Goal: Browse casually: Explore the website without a specific task or goal

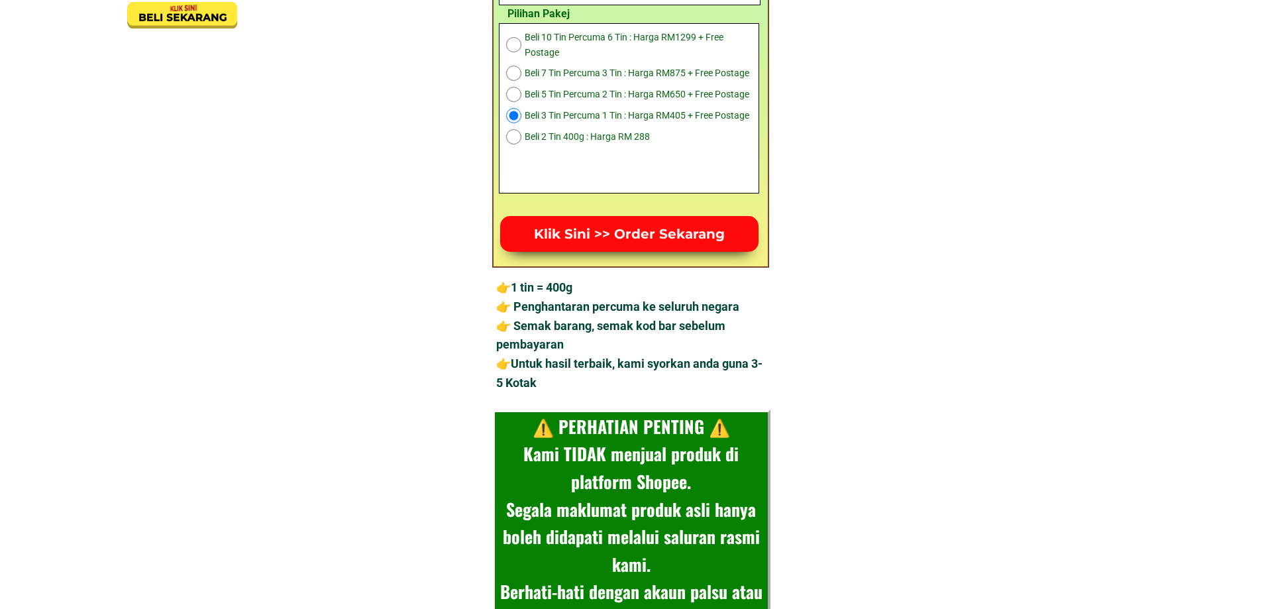
scroll to position [5255, 0]
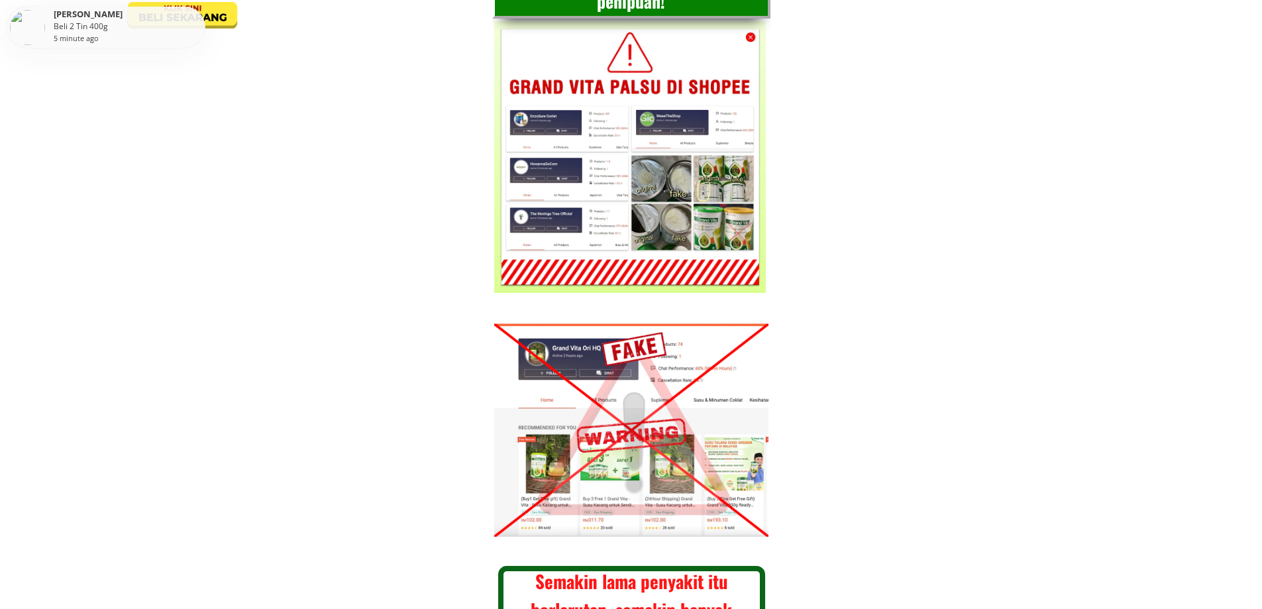
click at [576, 154] on div at bounding box center [630, 157] width 272 height 272
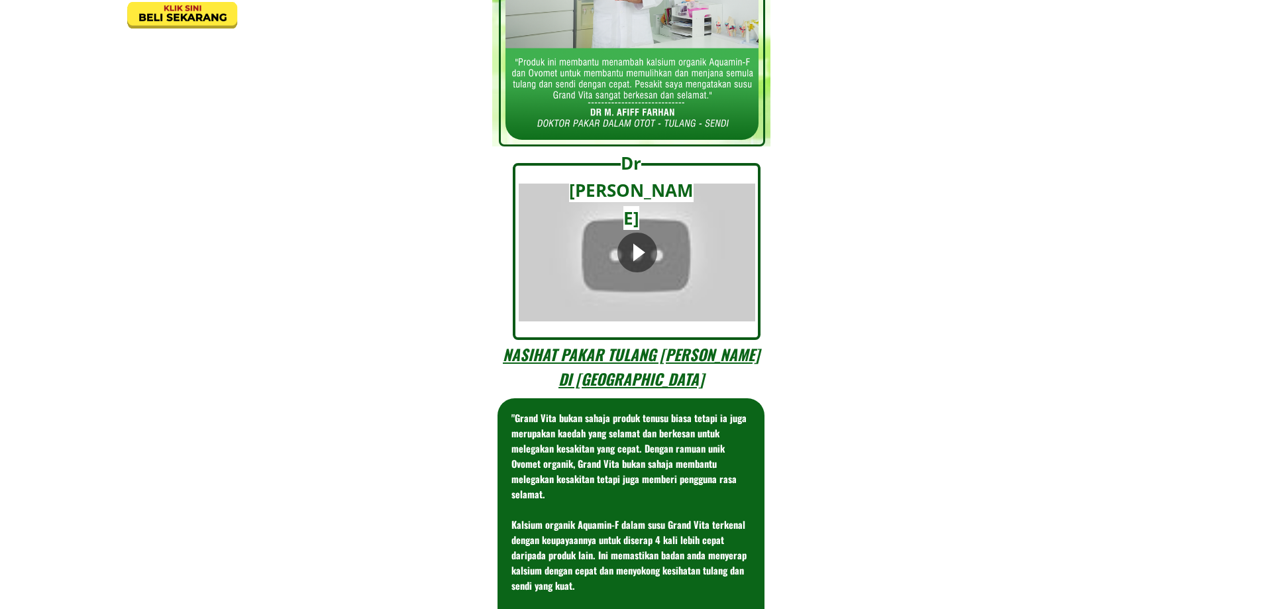
scroll to position [9120, 0]
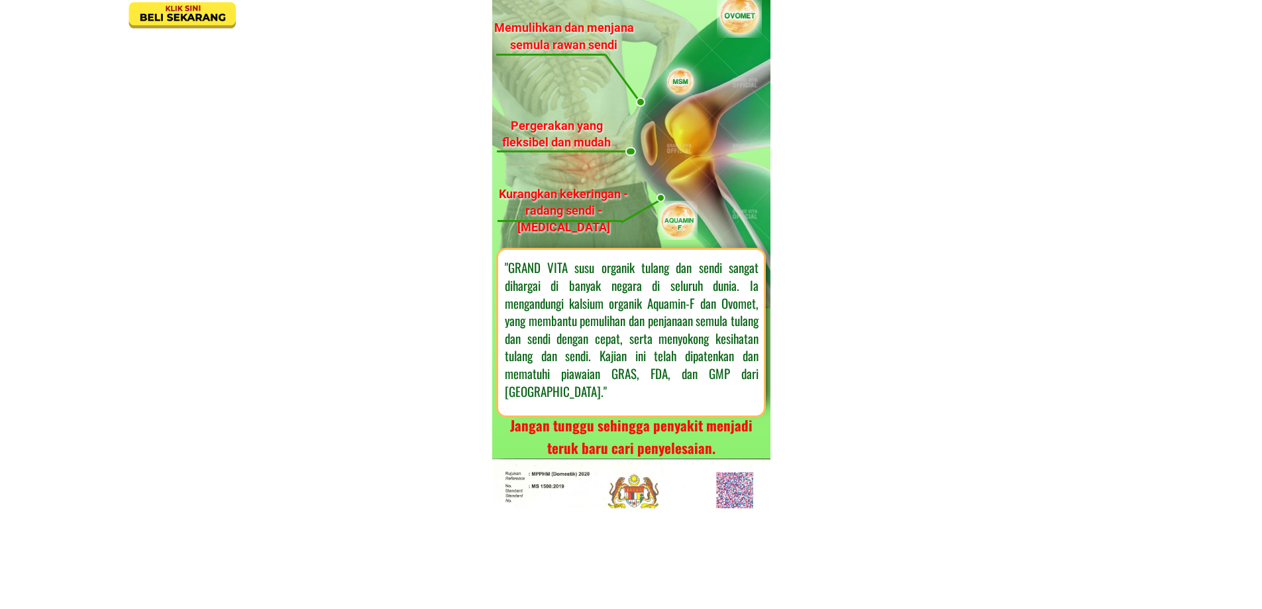
scroll to position [154, 0]
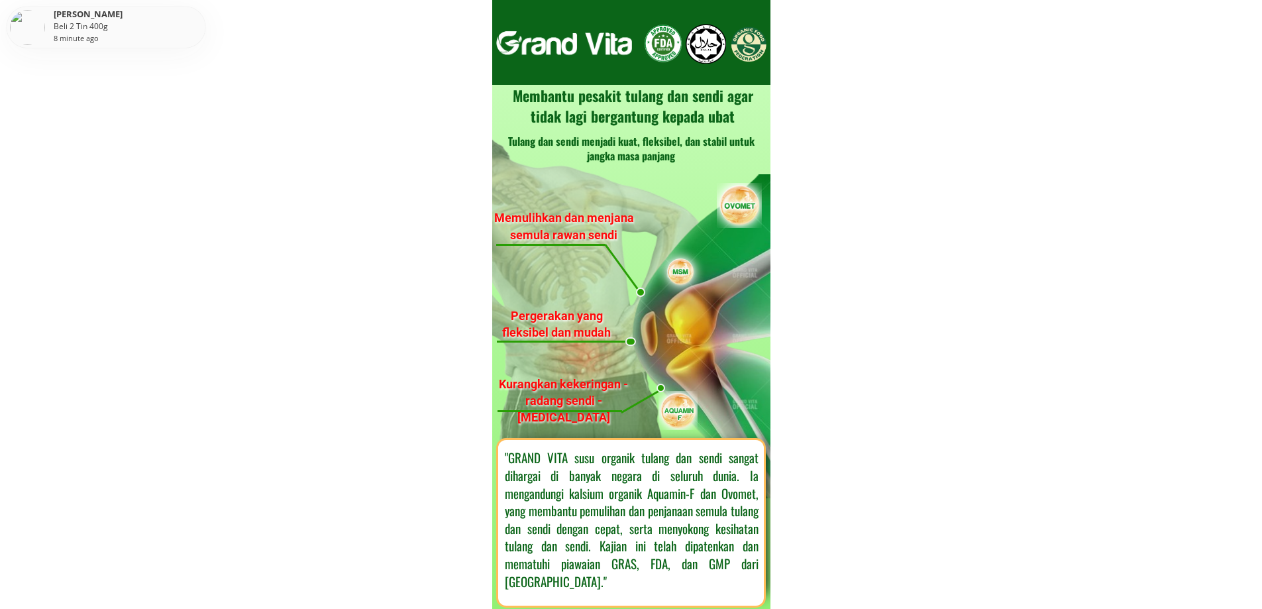
click at [28, 28] on div "LAU CHIN CHOON Beli 2 Tin 400g 8 minute ago" at bounding box center [106, 27] width 199 height 41
